Goal: Information Seeking & Learning: Check status

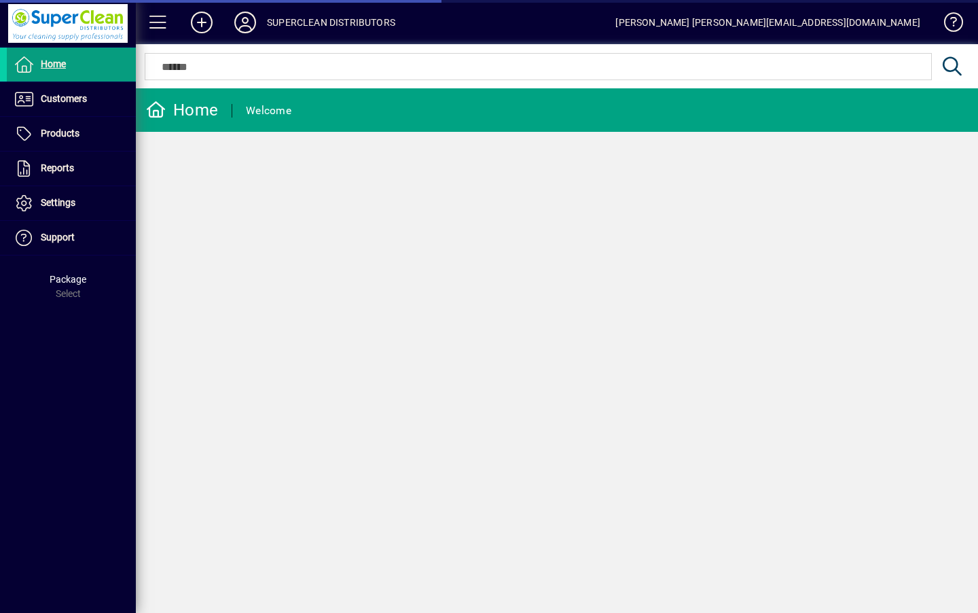
click at [52, 102] on span "Customers" at bounding box center [64, 98] width 46 height 11
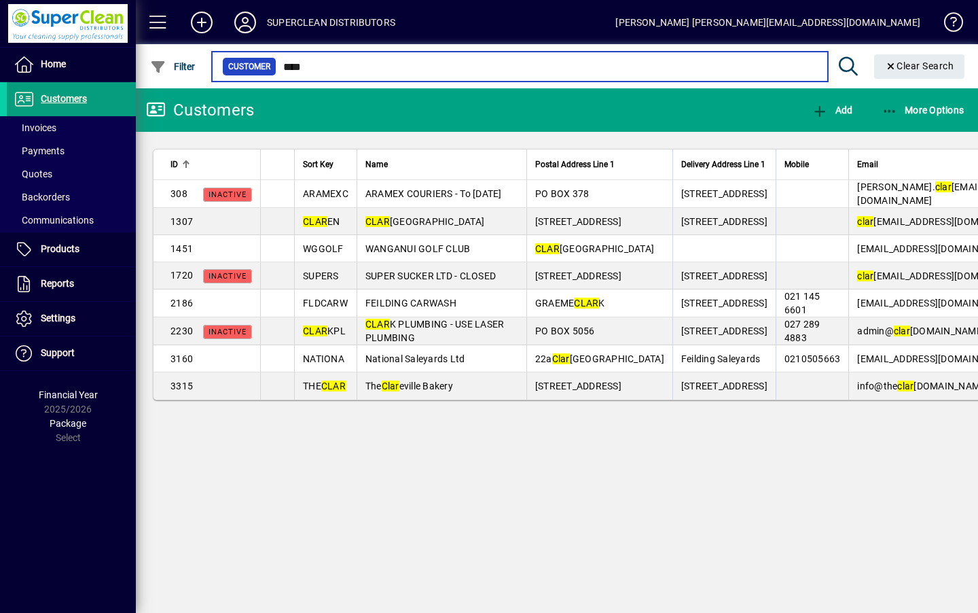
type input "****"
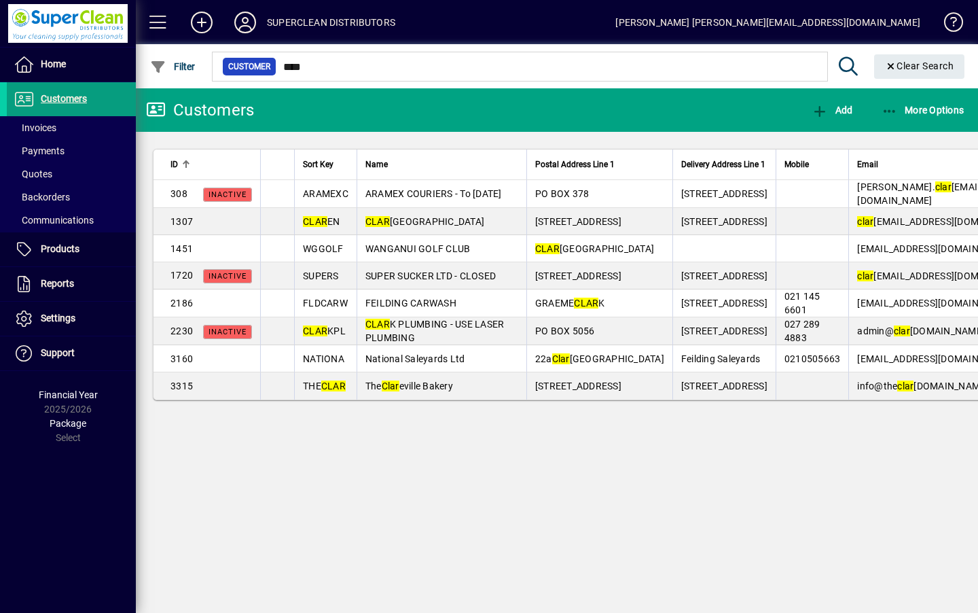
click at [439, 227] on span "[GEOGRAPHIC_DATA]" at bounding box center [424, 221] width 119 height 11
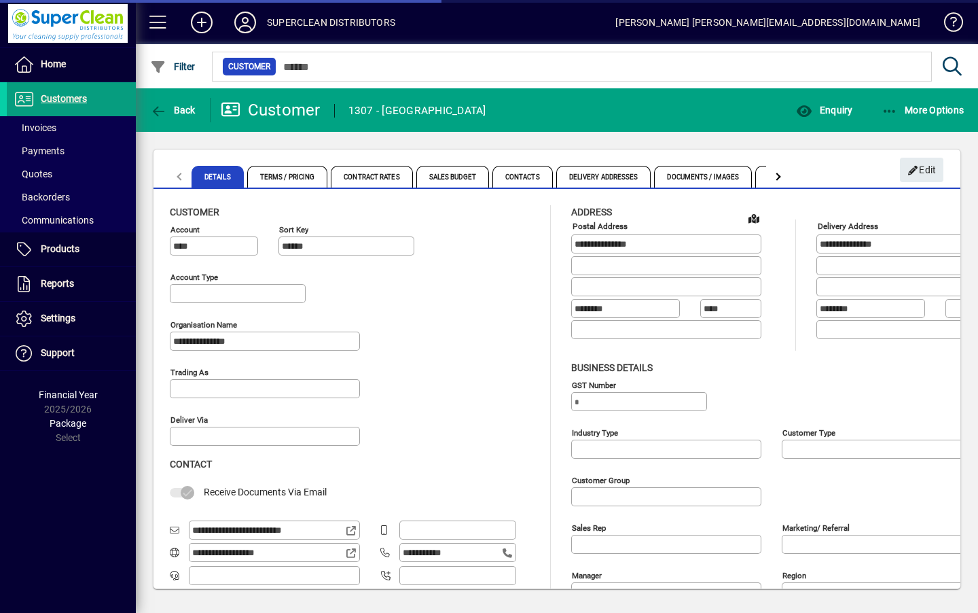
click at [825, 112] on span "Enquiry" at bounding box center [824, 110] width 56 height 11
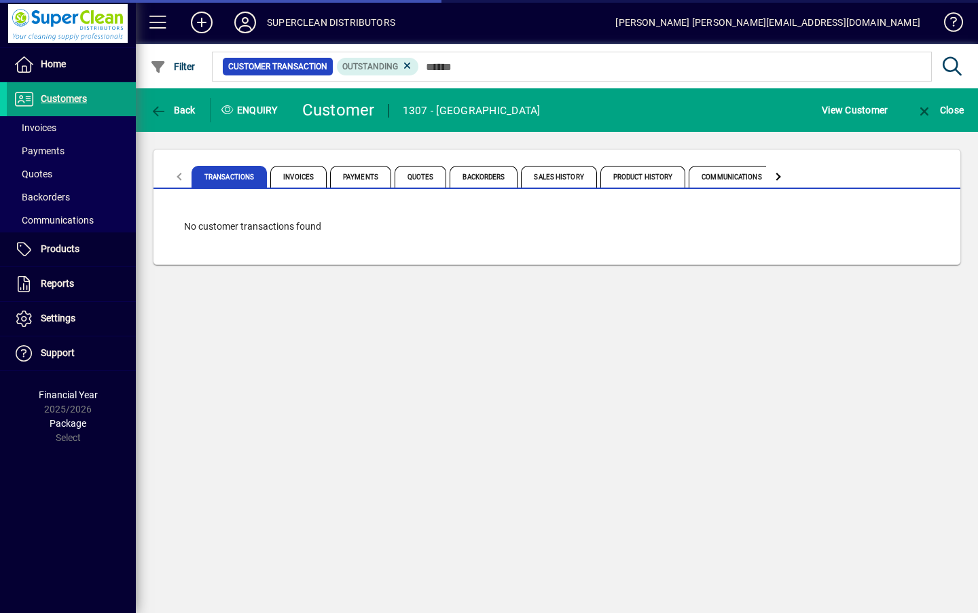
click at [314, 177] on span "Invoices" at bounding box center [298, 177] width 56 height 22
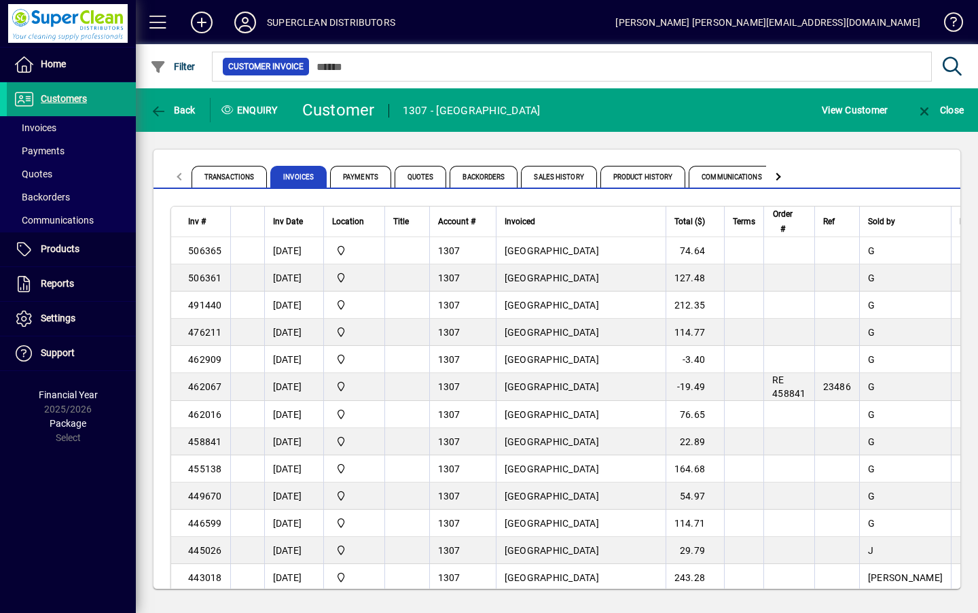
click at [237, 20] on icon at bounding box center [245, 23] width 27 height 22
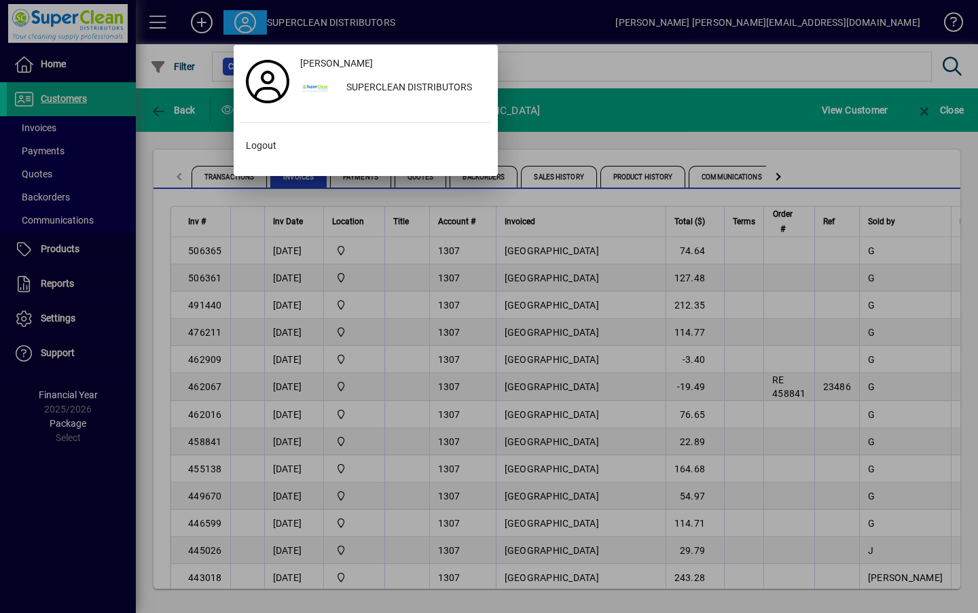
click at [261, 153] on span at bounding box center [365, 146] width 251 height 33
